Goal: Information Seeking & Learning: Understand process/instructions

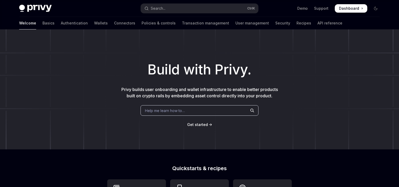
scroll to position [231, 0]
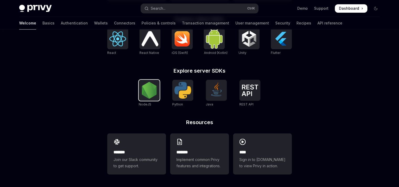
click at [151, 88] on img at bounding box center [149, 90] width 17 height 17
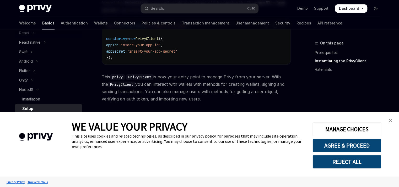
scroll to position [196, 0]
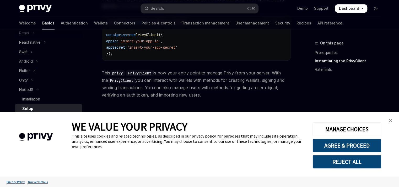
click at [389, 121] on img "close banner" at bounding box center [391, 120] width 4 height 4
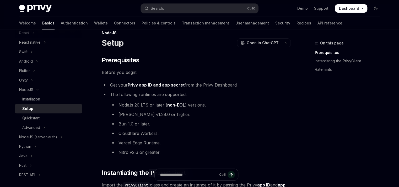
scroll to position [10, 0]
drag, startPoint x: 151, startPoint y: 105, endPoint x: 204, endPoint y: 105, distance: 53.3
click at [204, 105] on li "Node.js 20 LTS or later ( non-EOL ) versions." at bounding box center [200, 104] width 181 height 7
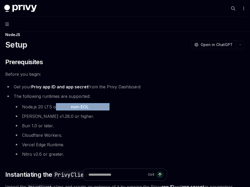
type textarea "*"
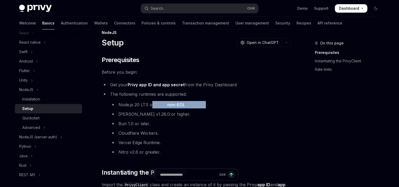
click at [228, 107] on li "Node.js 20 LTS or later ( non-EOL ) versions." at bounding box center [200, 104] width 181 height 7
drag, startPoint x: 158, startPoint y: 104, endPoint x: 207, endPoint y: 107, distance: 49.1
click at [207, 107] on li "Node.js 20 LTS or later ( non-EOL ) versions." at bounding box center [200, 104] width 181 height 7
copy li "later ( non-EOL ) versions."
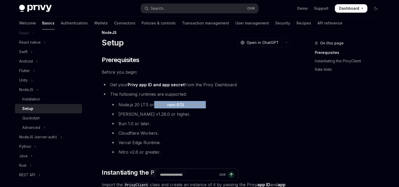
click at [219, 108] on li "Node.js 20 LTS or later ( non-EOL ) versions." at bounding box center [200, 104] width 181 height 7
drag, startPoint x: 194, startPoint y: 104, endPoint x: 114, endPoint y: 103, distance: 79.8
click at [114, 103] on li "Node.js 20 LTS or later ( non-EOL ) versions." at bounding box center [200, 104] width 181 height 7
copy li "Node.js 20 LTS or later ( non-EOL ) versions."
